Goal: Task Accomplishment & Management: Manage account settings

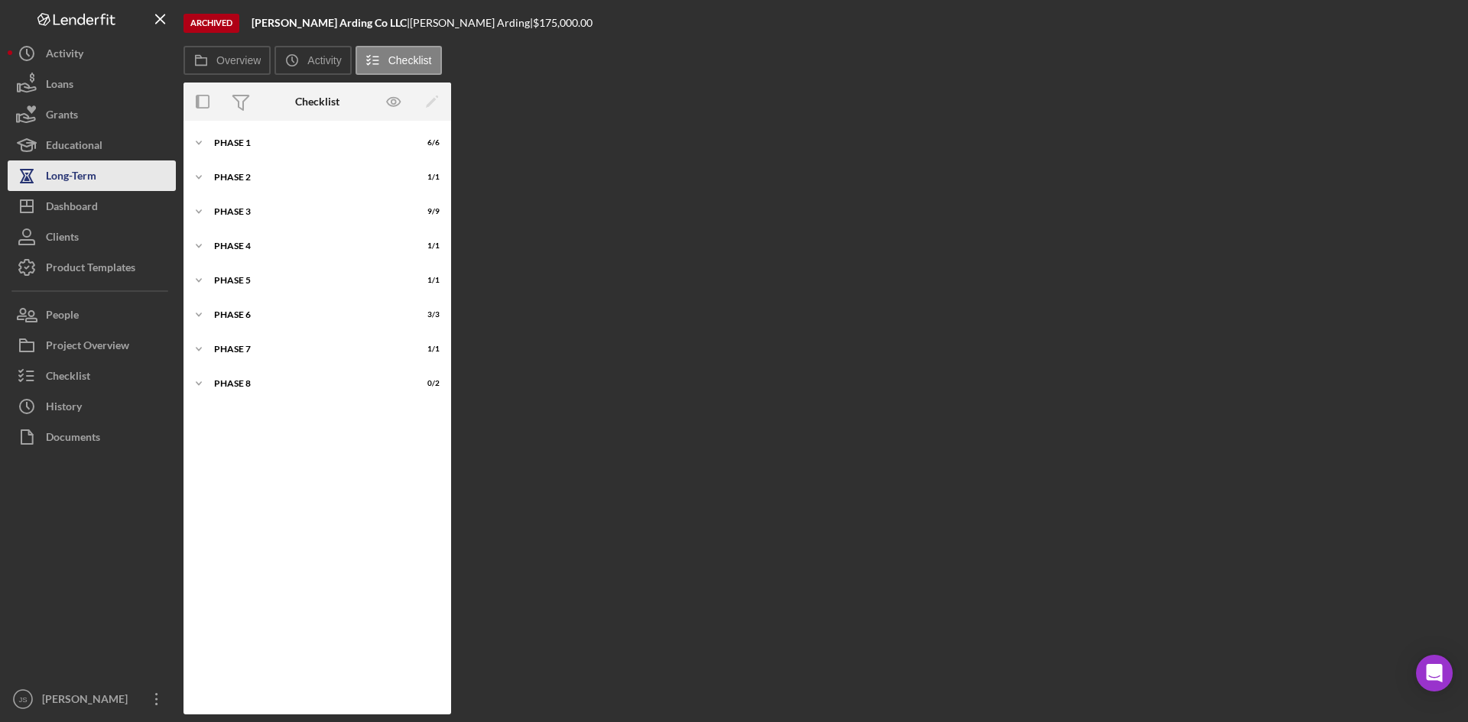
click at [83, 178] on div "Long-Term" at bounding box center [71, 178] width 50 height 34
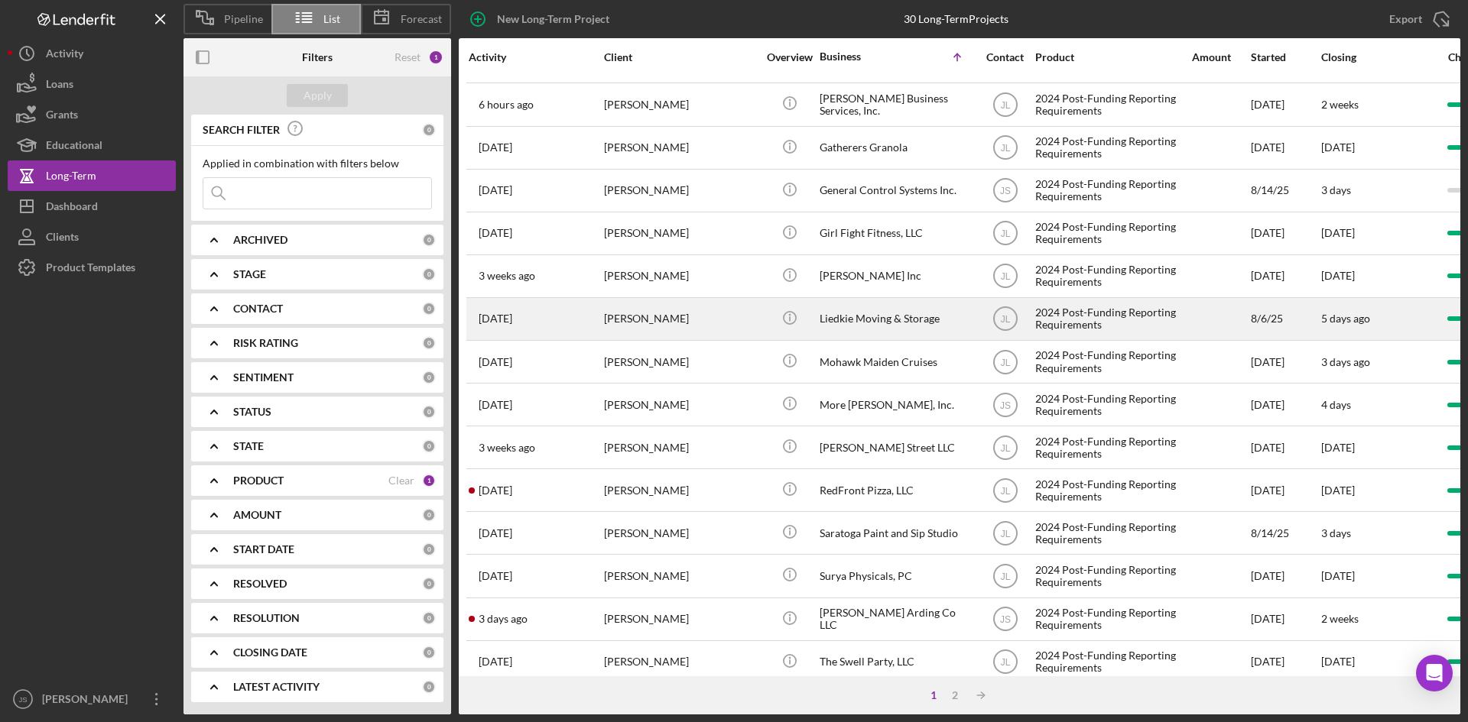
scroll to position [491, 0]
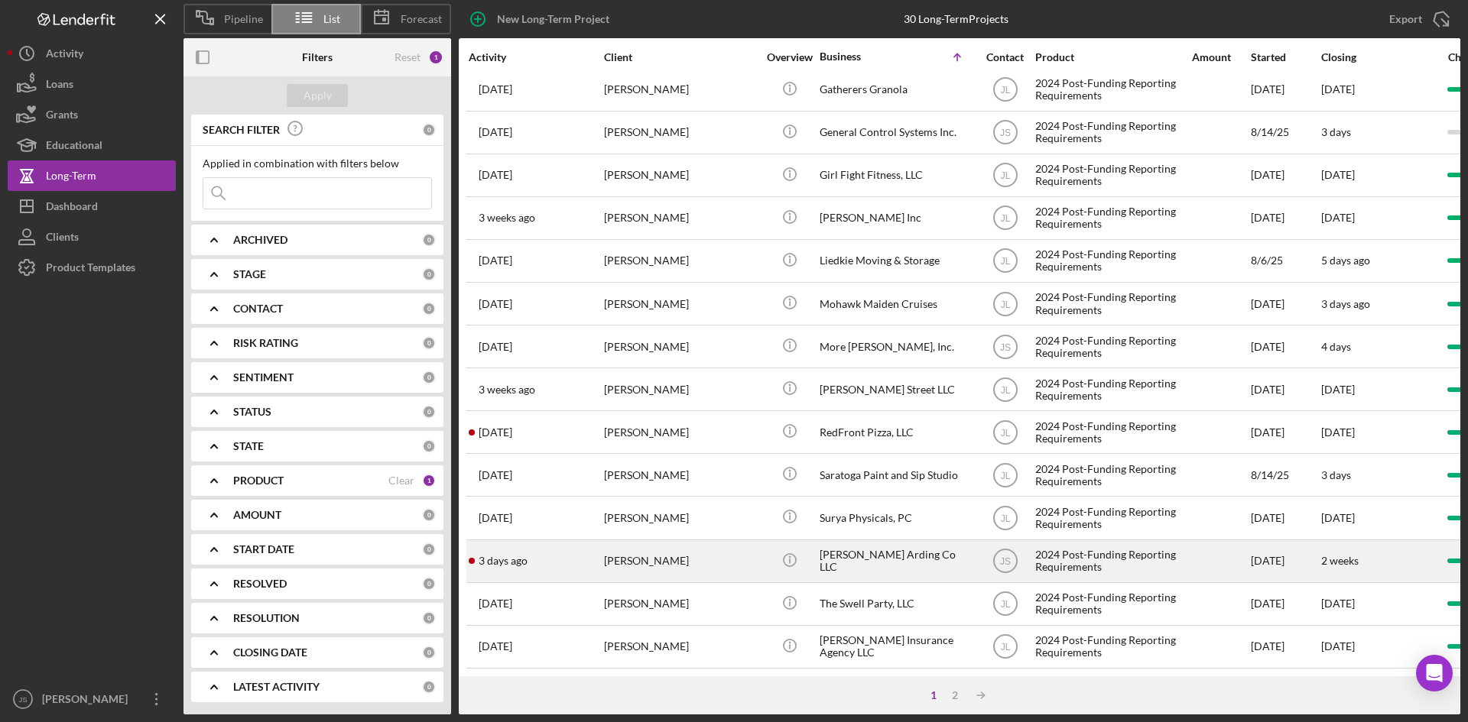
click at [842, 541] on div "[PERSON_NAME] Arding Co LLC" at bounding box center [895, 561] width 153 height 41
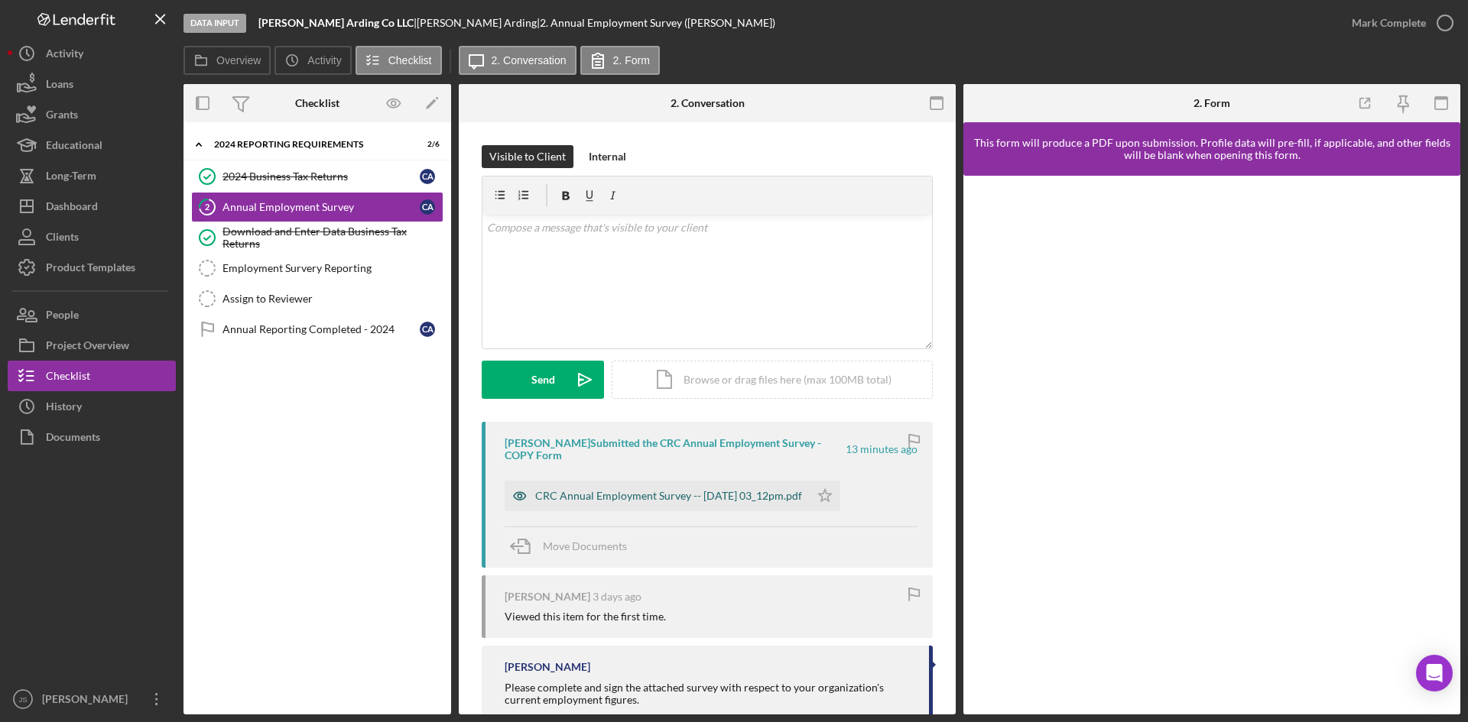
click at [652, 494] on div "CRC Annual Employment Survey -- [DATE] 03_12pm.pdf" at bounding box center [668, 496] width 267 height 12
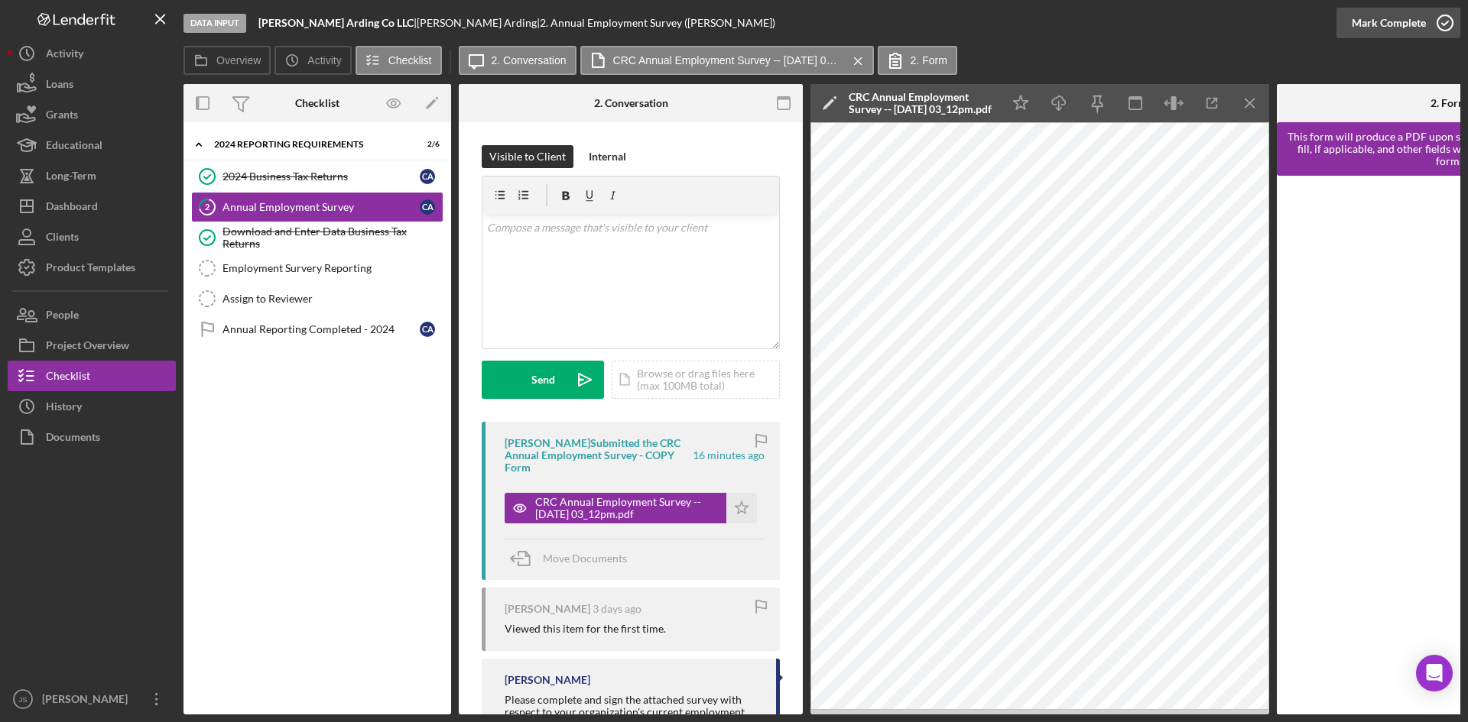
click at [1443, 21] on icon "button" at bounding box center [1444, 23] width 38 height 38
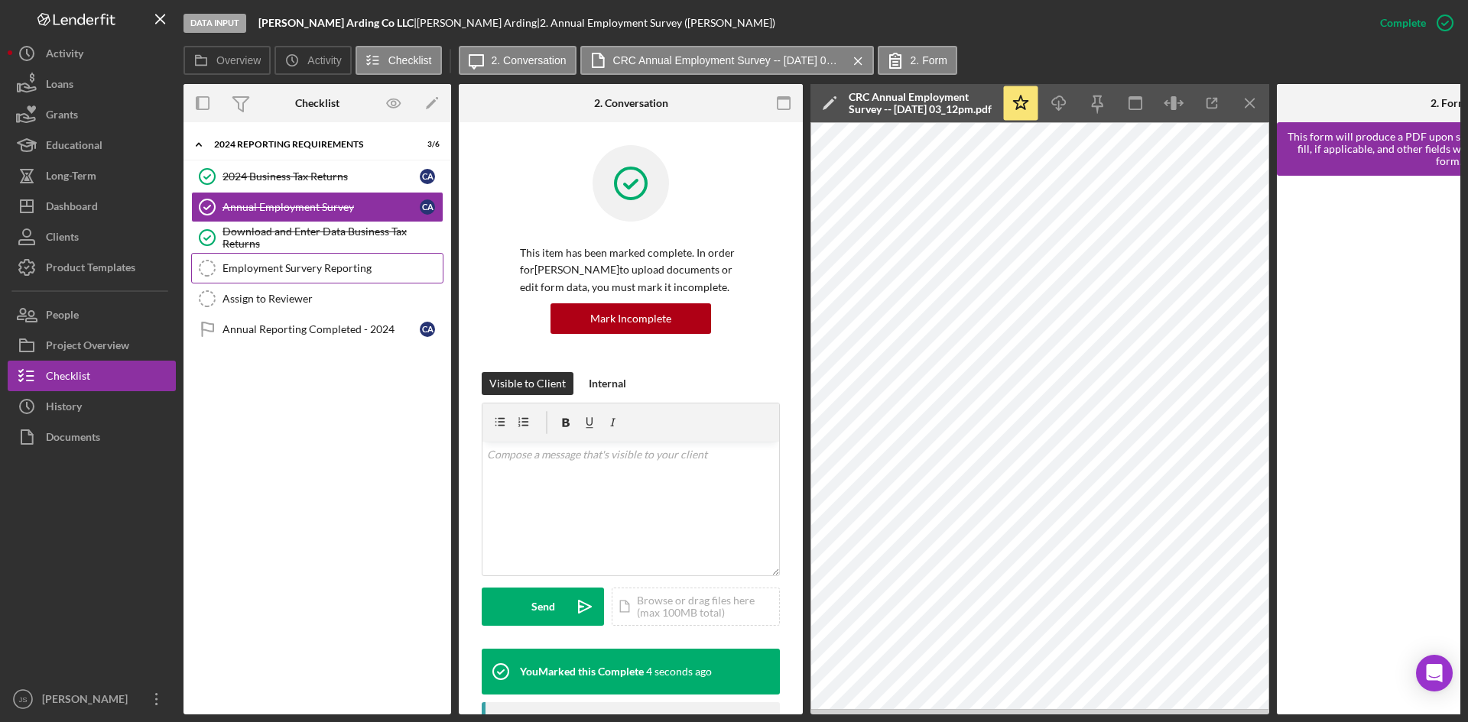
click at [305, 267] on div "Employment Survery Reporting" at bounding box center [332, 268] width 220 height 12
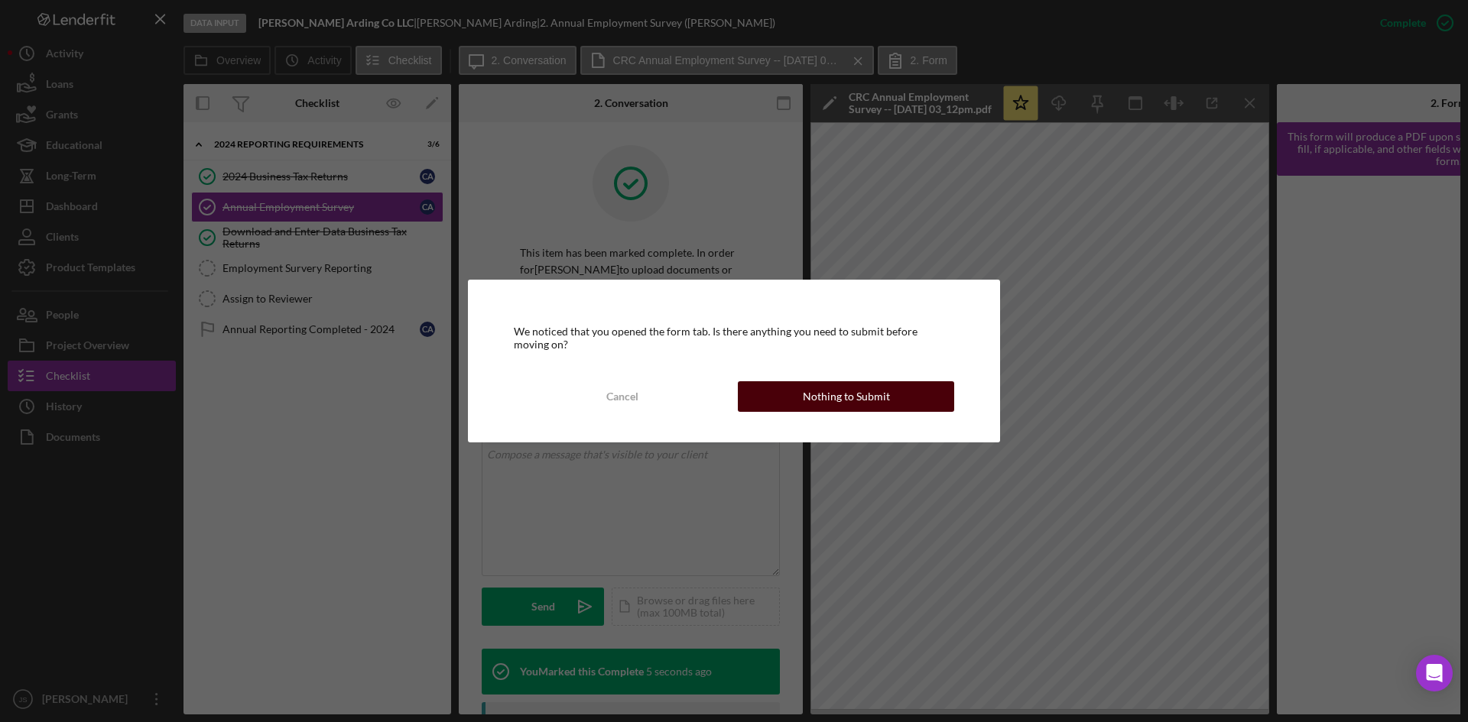
click at [808, 405] on div "Nothing to Submit" at bounding box center [846, 396] width 87 height 31
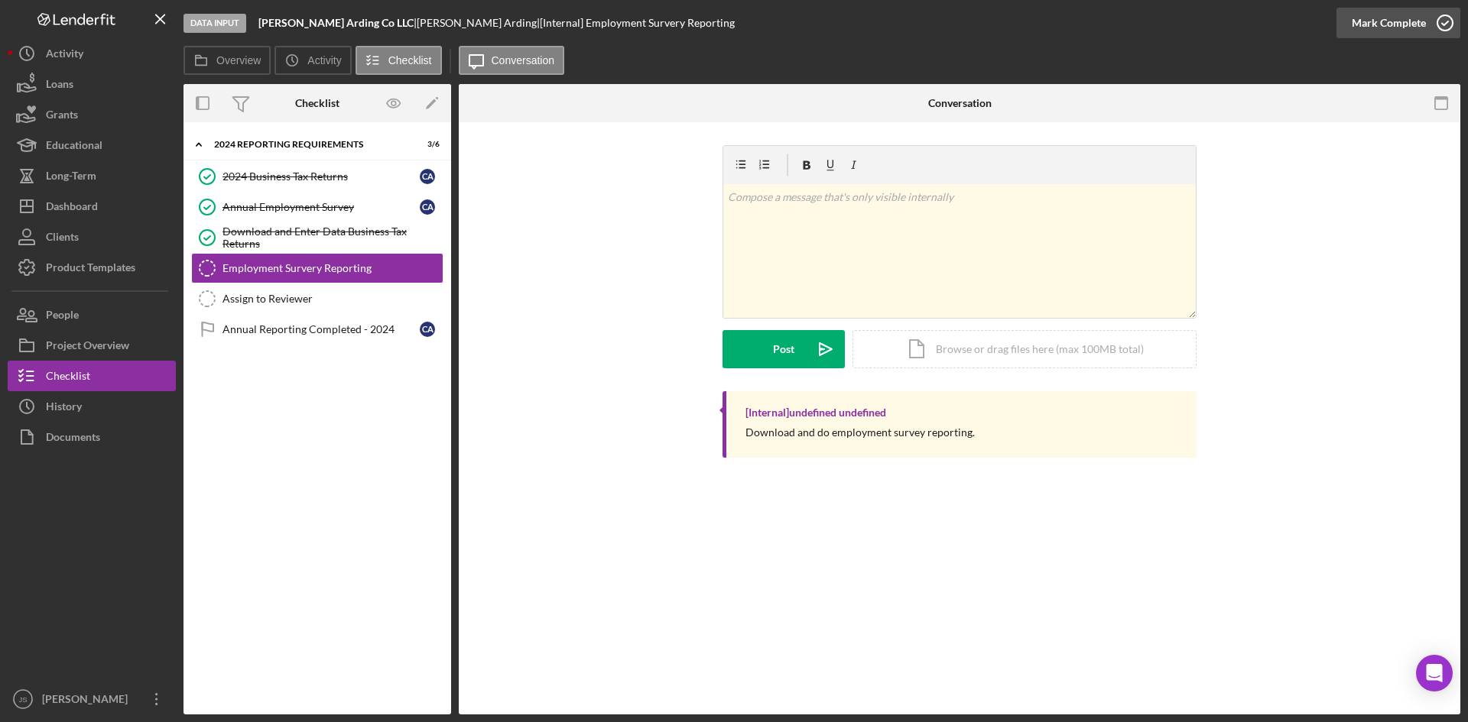
click at [1438, 25] on icon "button" at bounding box center [1444, 23] width 38 height 38
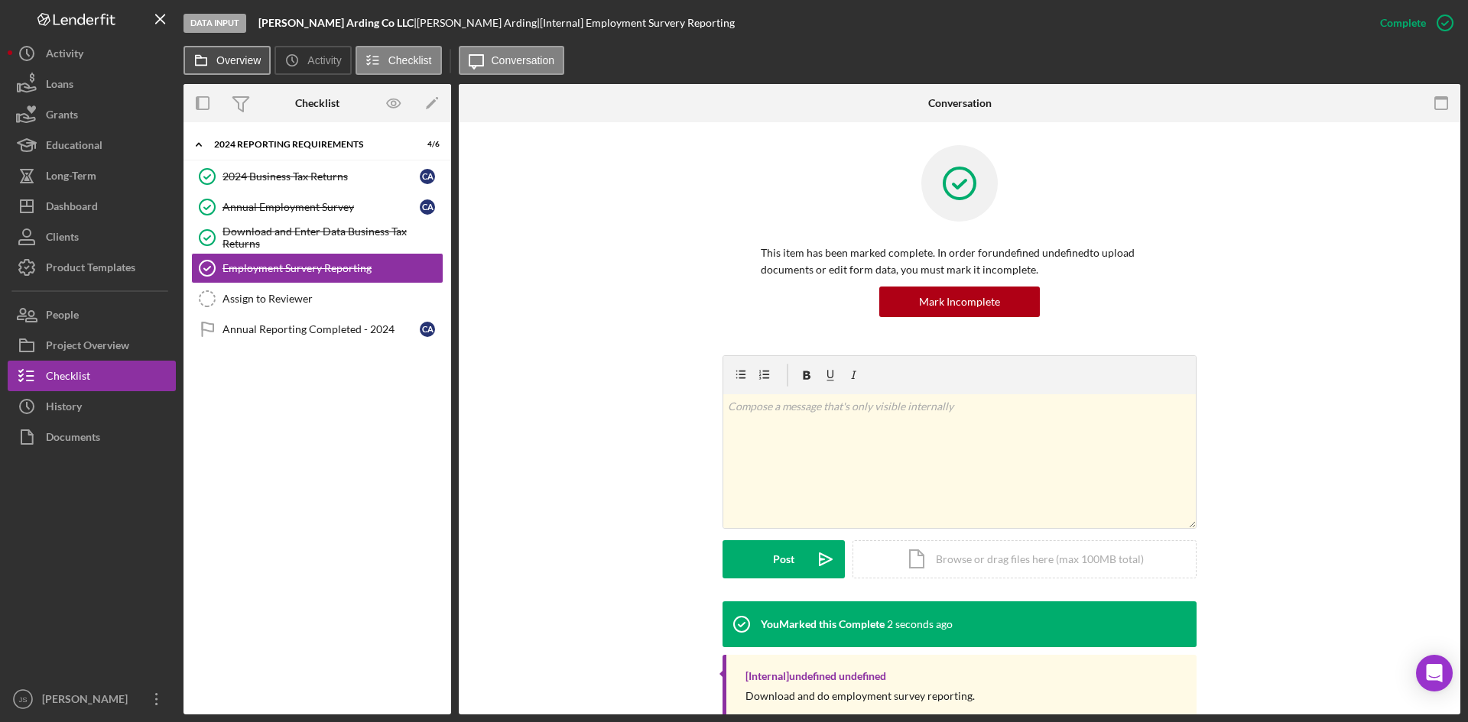
click at [235, 63] on label "Overview" at bounding box center [238, 60] width 44 height 12
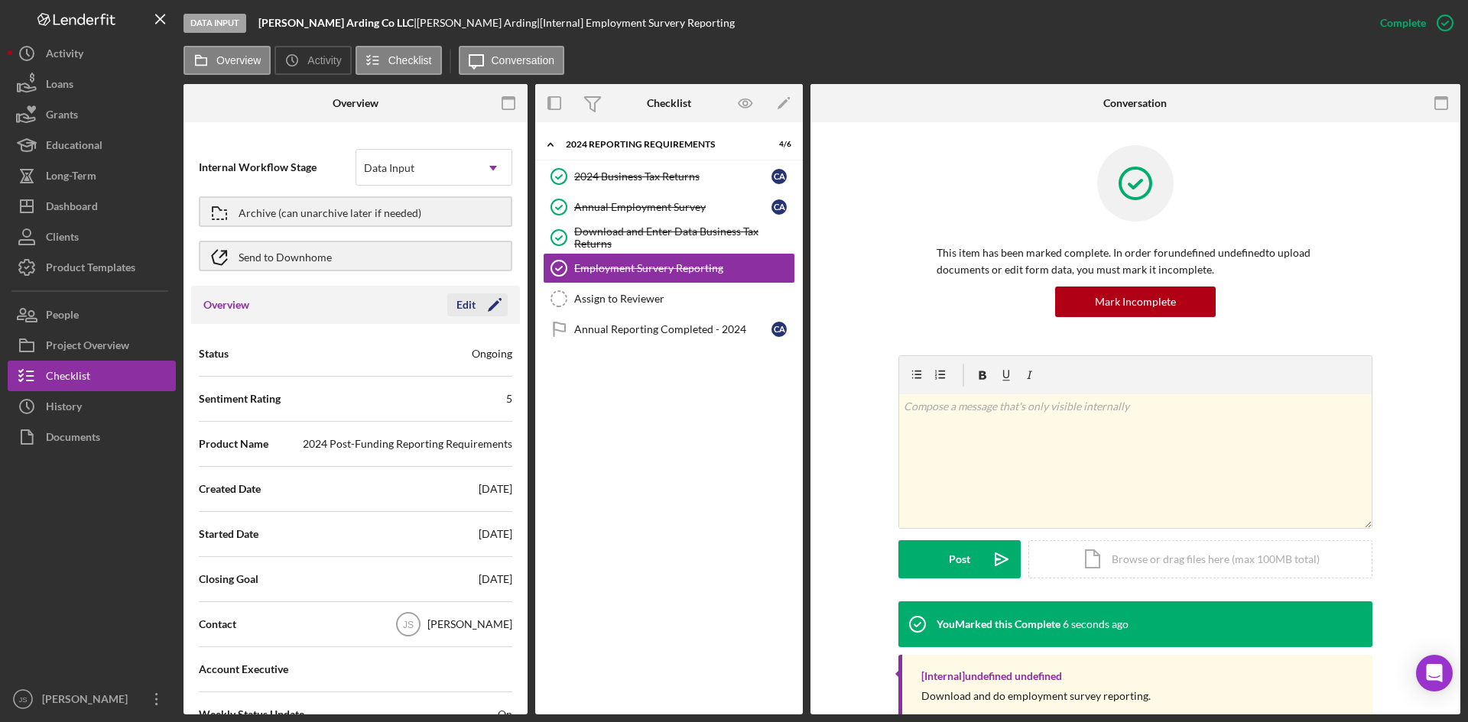
click at [463, 301] on div "Edit" at bounding box center [465, 305] width 19 height 23
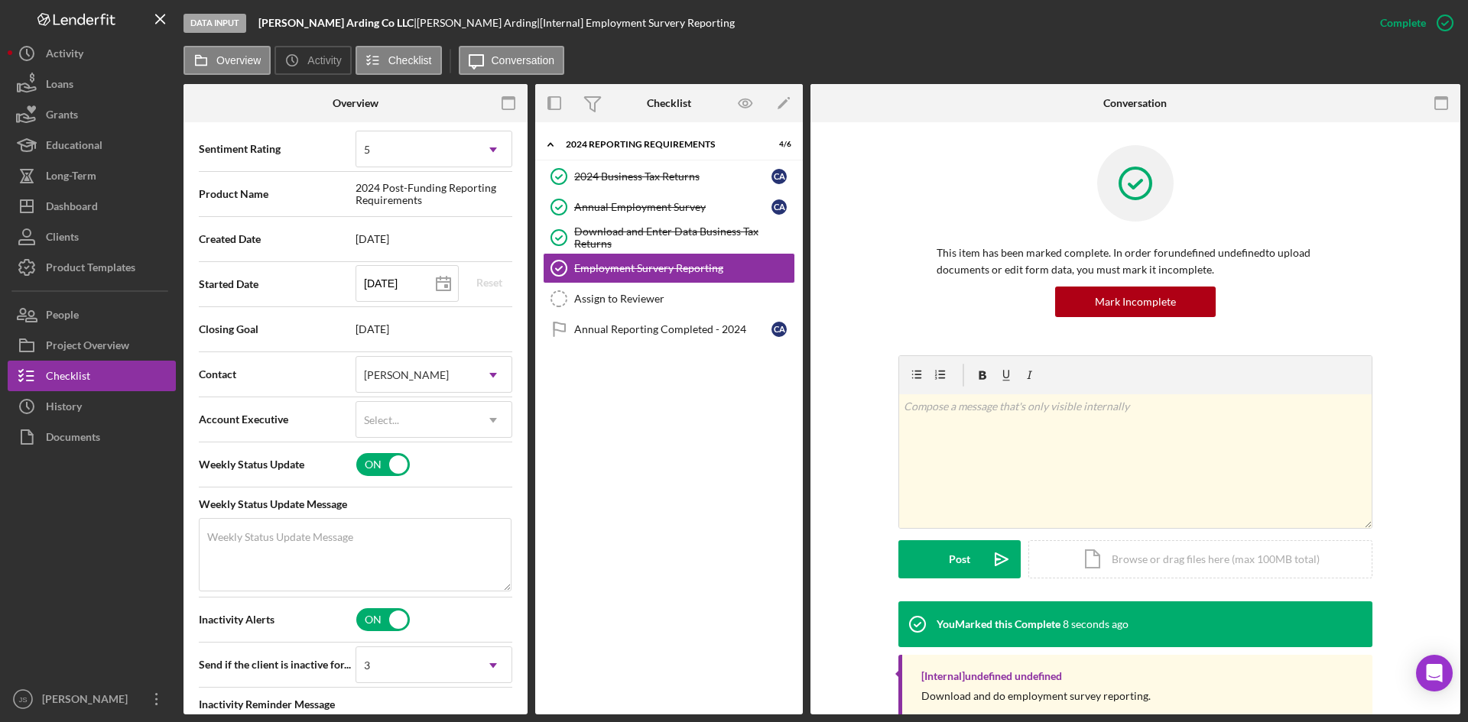
scroll to position [306, 0]
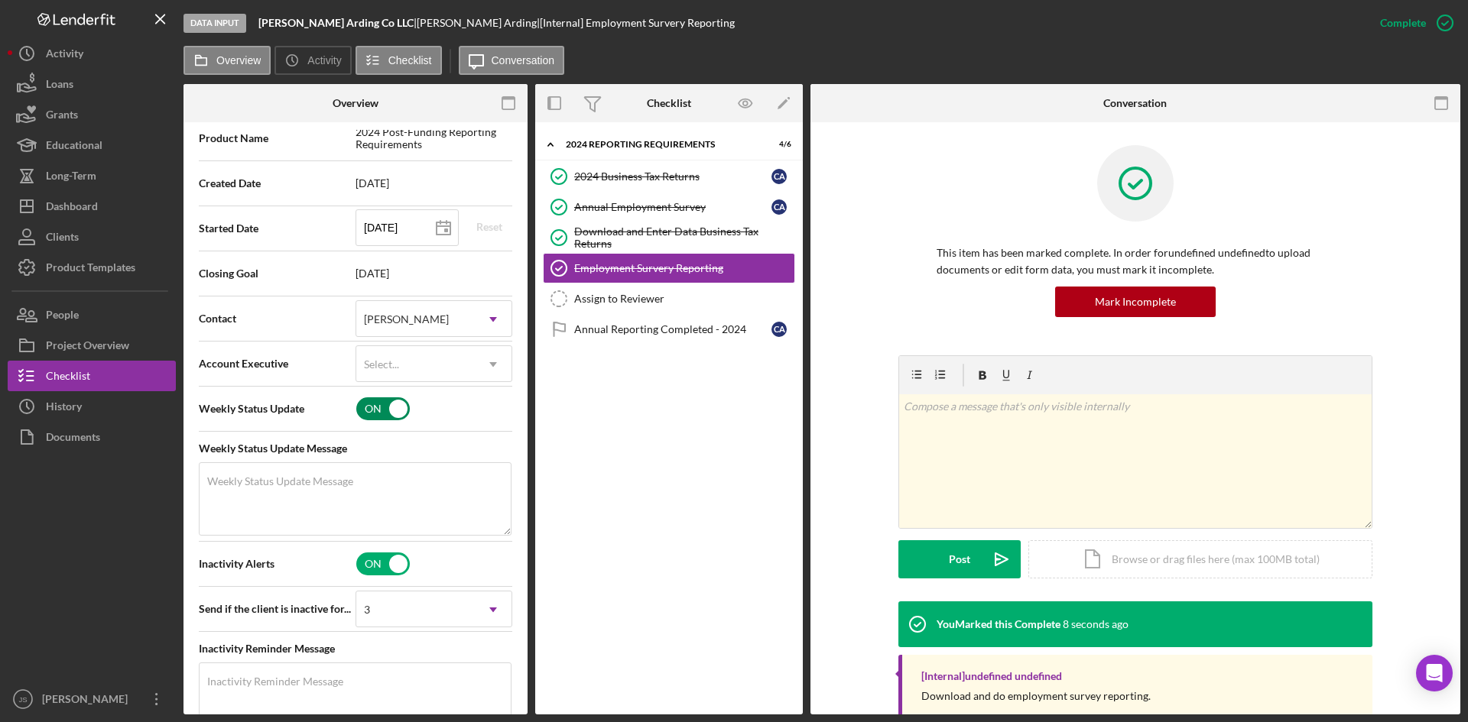
click at [385, 404] on input "checkbox" at bounding box center [383, 408] width 54 height 23
checkbox input "false"
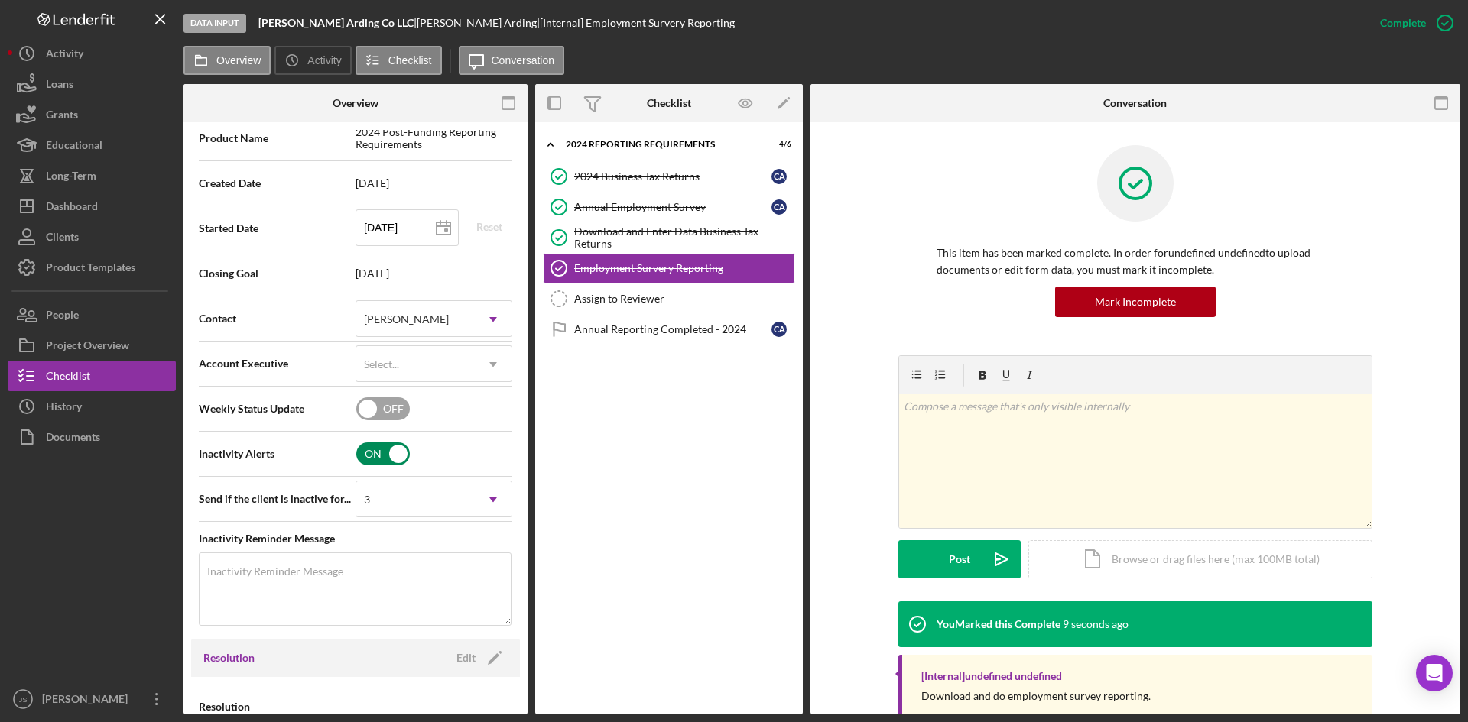
click at [368, 452] on input "checkbox" at bounding box center [383, 454] width 54 height 23
checkbox input "false"
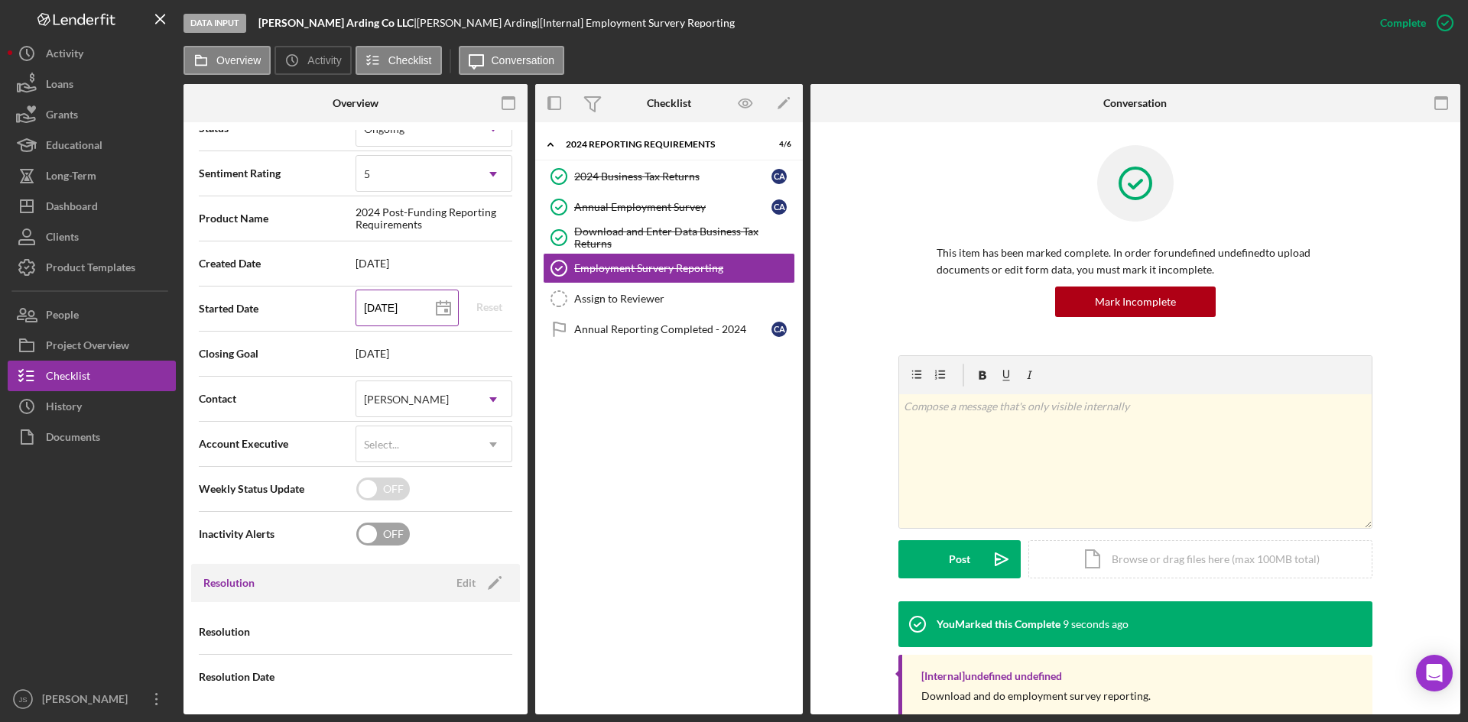
scroll to position [225, 0]
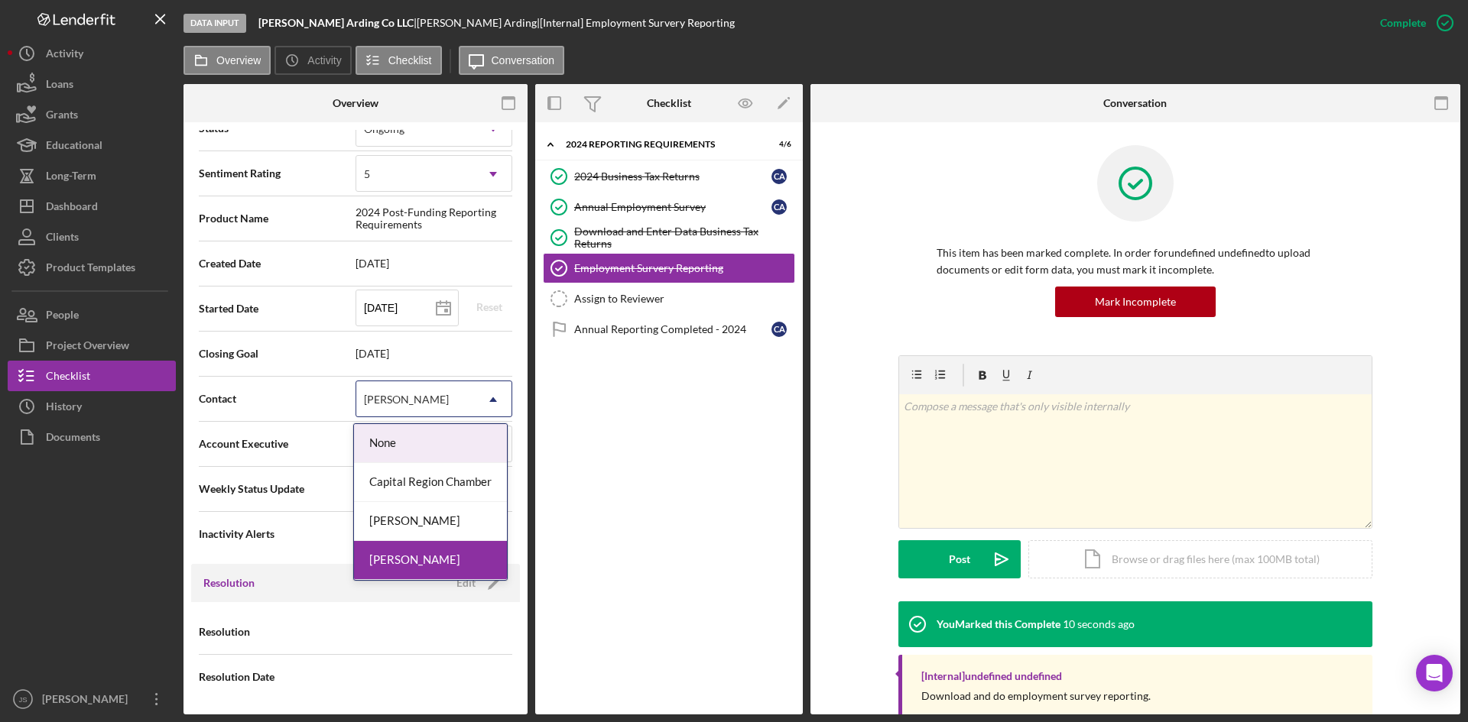
click at [421, 388] on div "[PERSON_NAME]" at bounding box center [415, 399] width 118 height 35
click at [418, 522] on div "[PERSON_NAME]" at bounding box center [430, 521] width 153 height 39
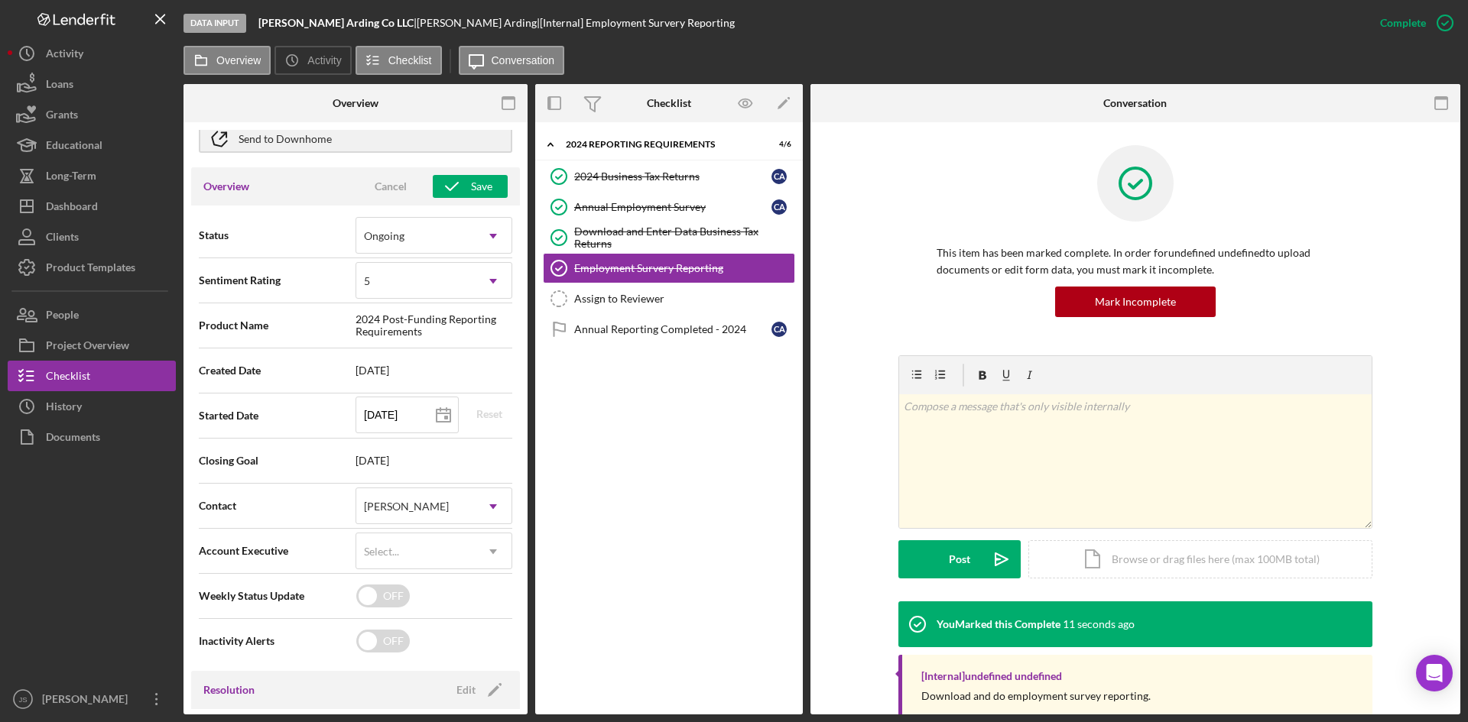
scroll to position [0, 0]
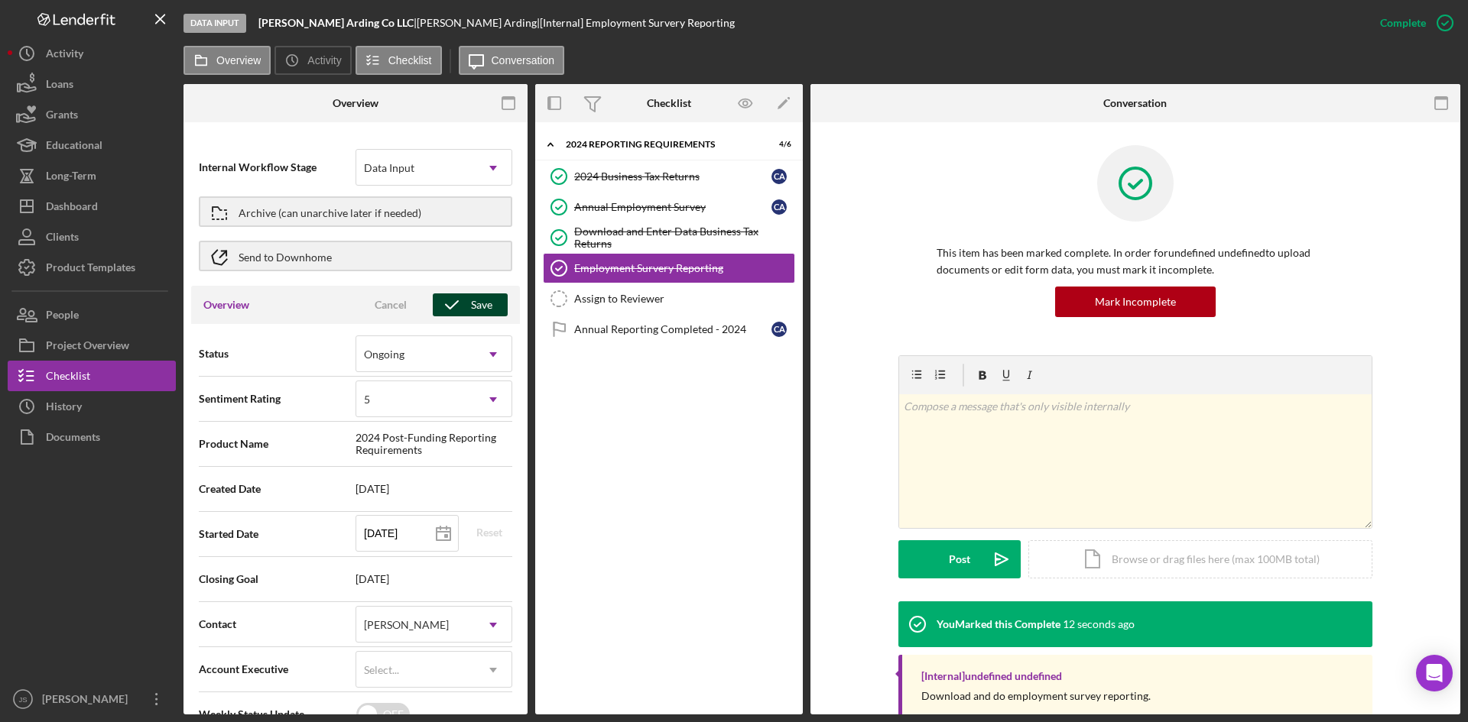
click at [459, 299] on icon "button" at bounding box center [452, 305] width 38 height 38
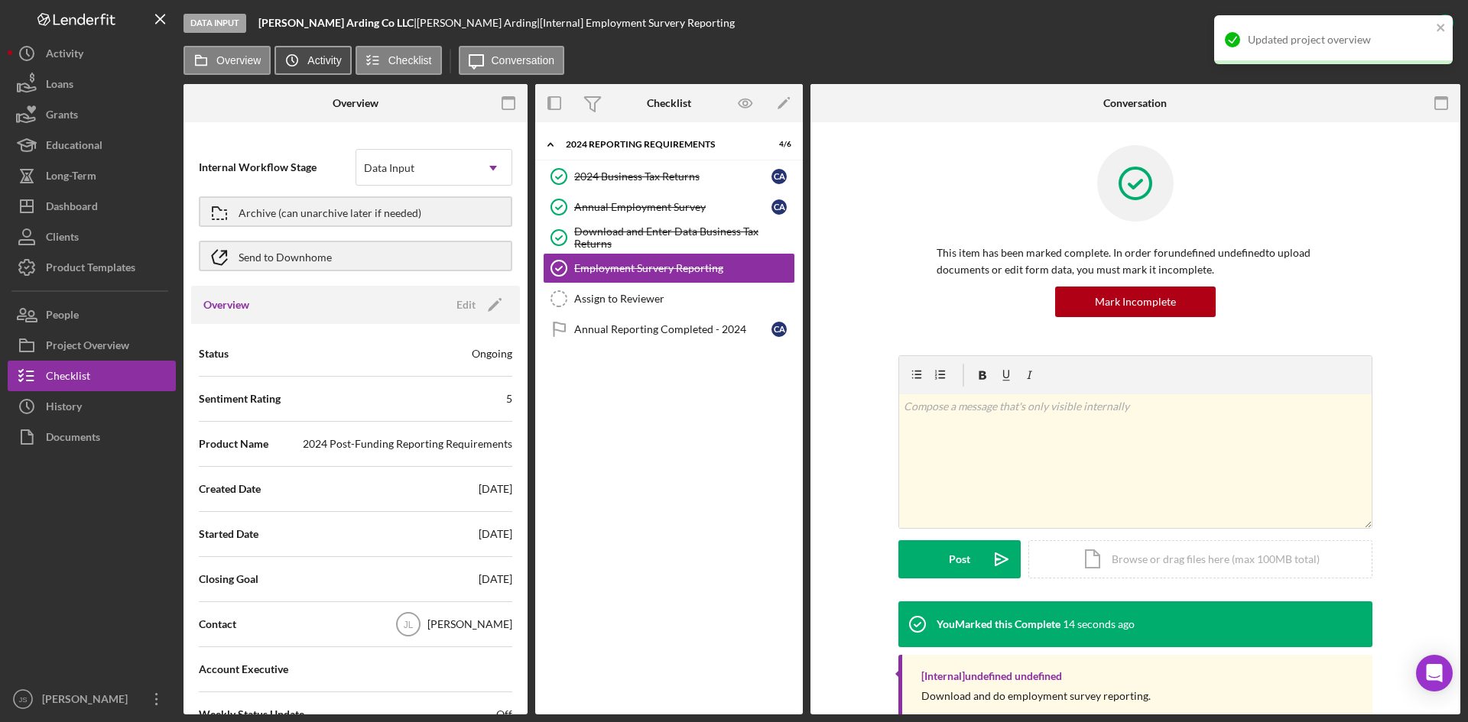
click at [312, 66] on label "Activity" at bounding box center [324, 60] width 34 height 12
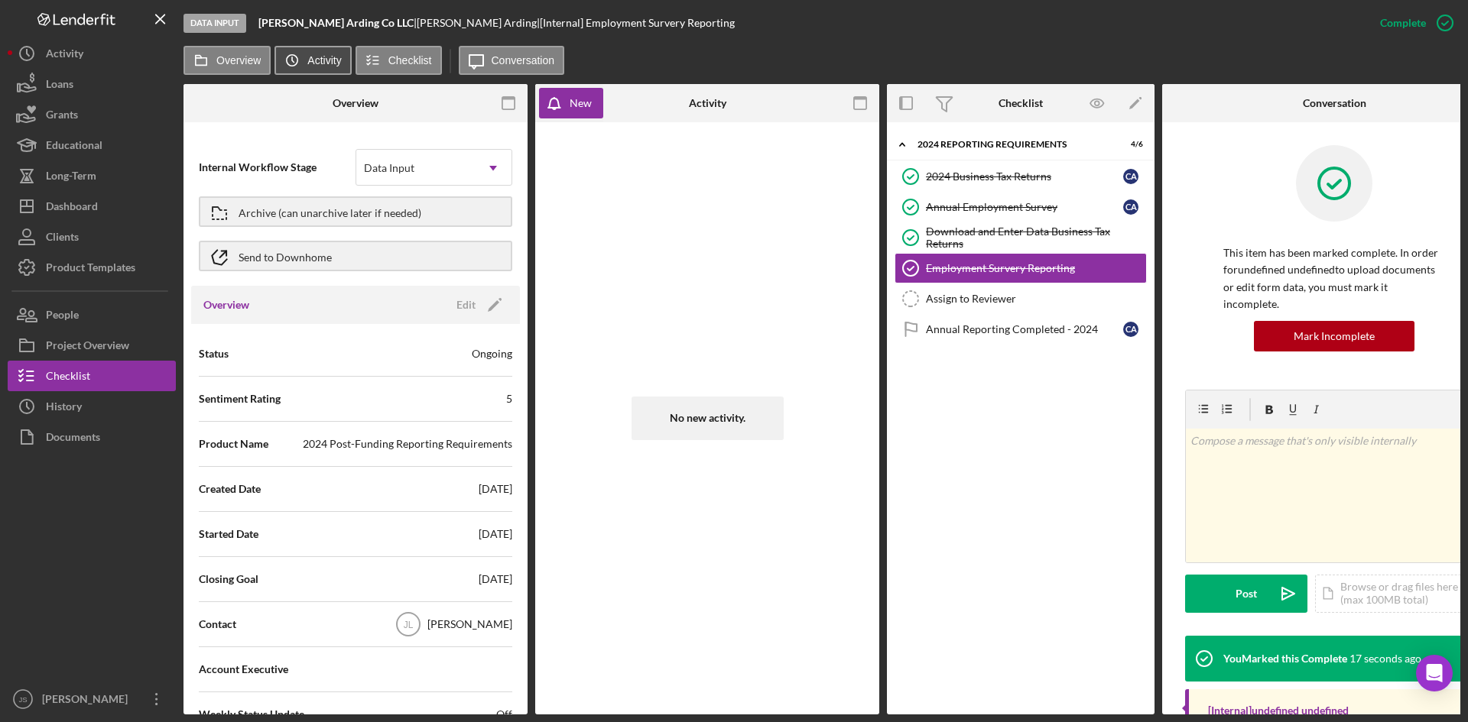
click at [323, 59] on label "Activity" at bounding box center [324, 60] width 34 height 12
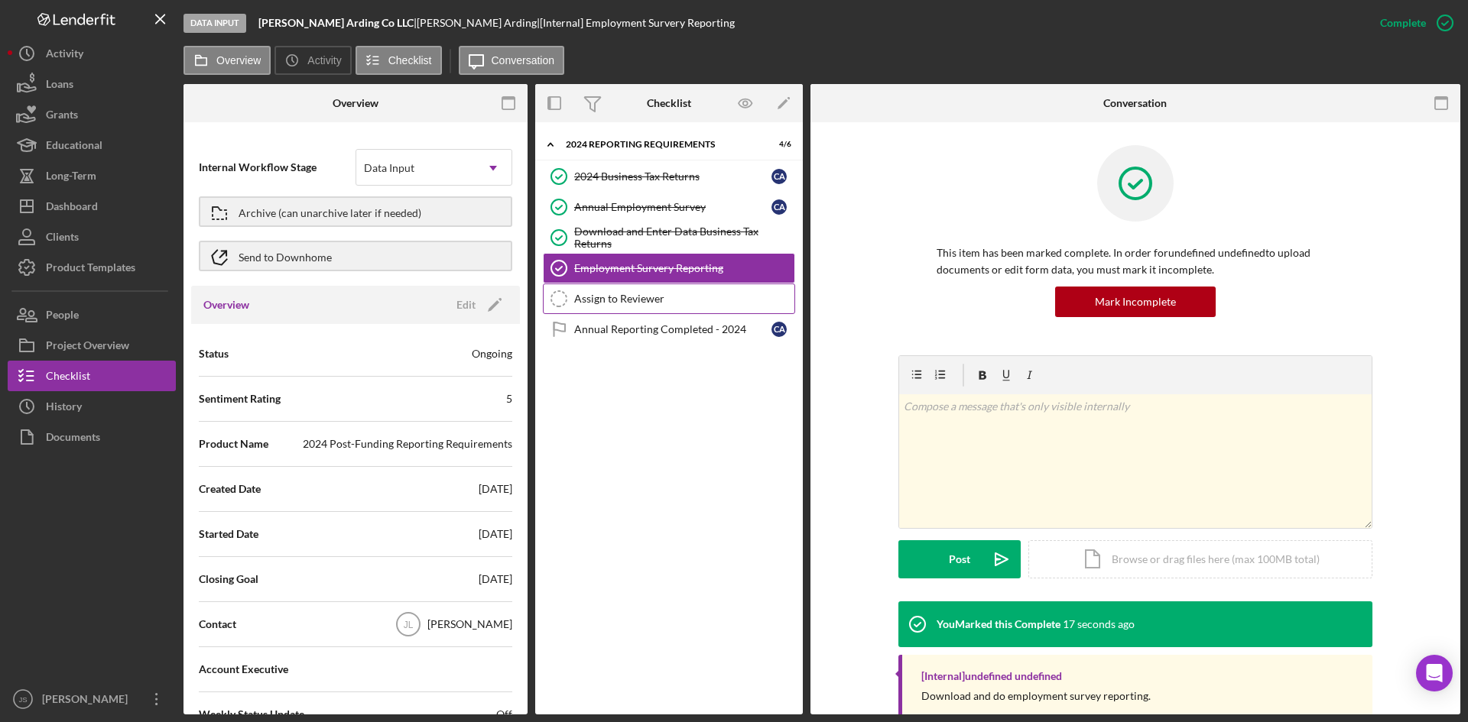
click at [657, 295] on div "Assign to Reviewer" at bounding box center [684, 299] width 220 height 12
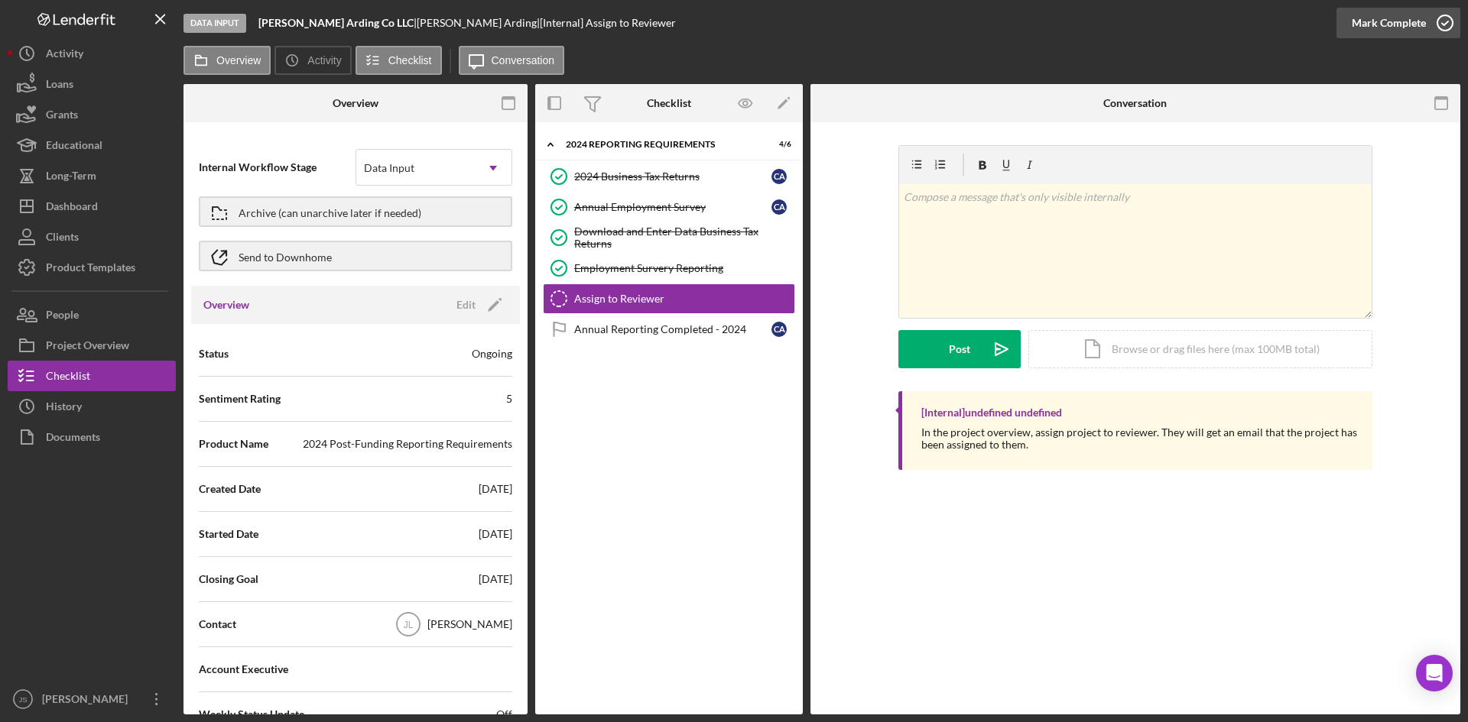
click at [1450, 28] on icon "button" at bounding box center [1444, 23] width 38 height 38
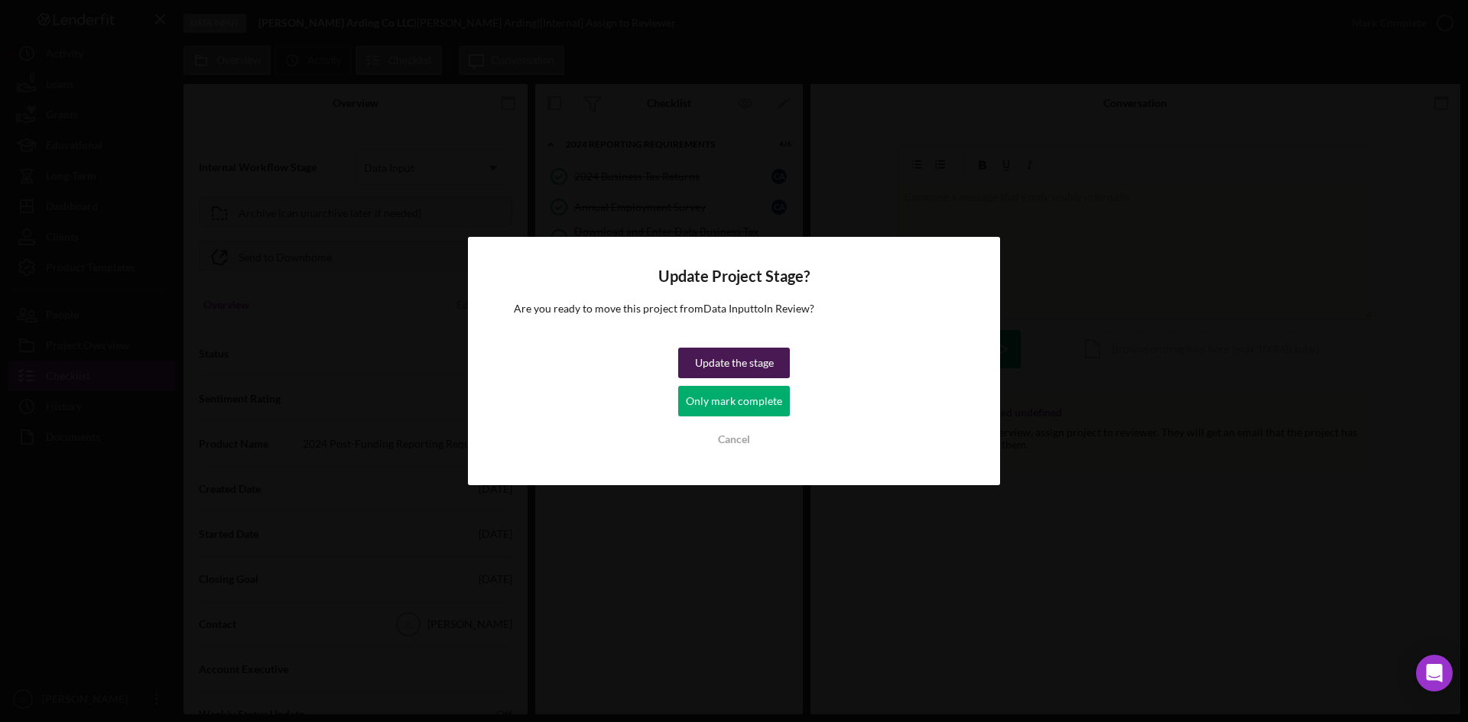
click at [714, 365] on div "Update the stage" at bounding box center [734, 363] width 79 height 31
